Goal: Find specific page/section: Find specific page/section

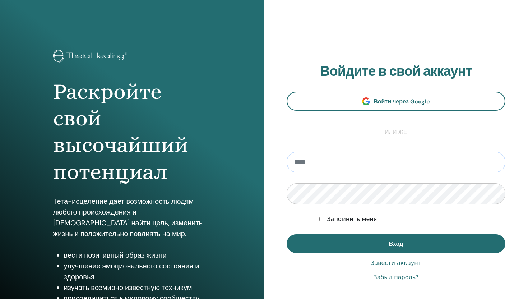
type input "**********"
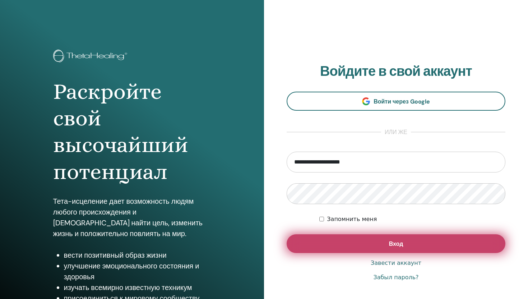
click at [365, 247] on button "Вход" at bounding box center [396, 243] width 219 height 19
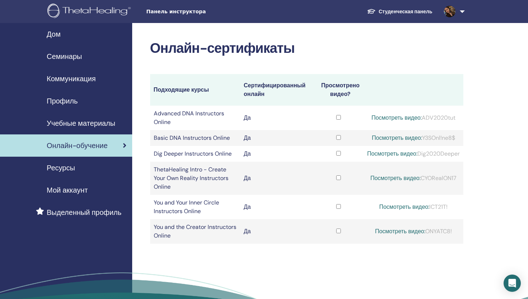
click at [93, 126] on span "Учебные материалы" at bounding box center [81, 123] width 69 height 11
